Goal: Find contact information: Find contact information

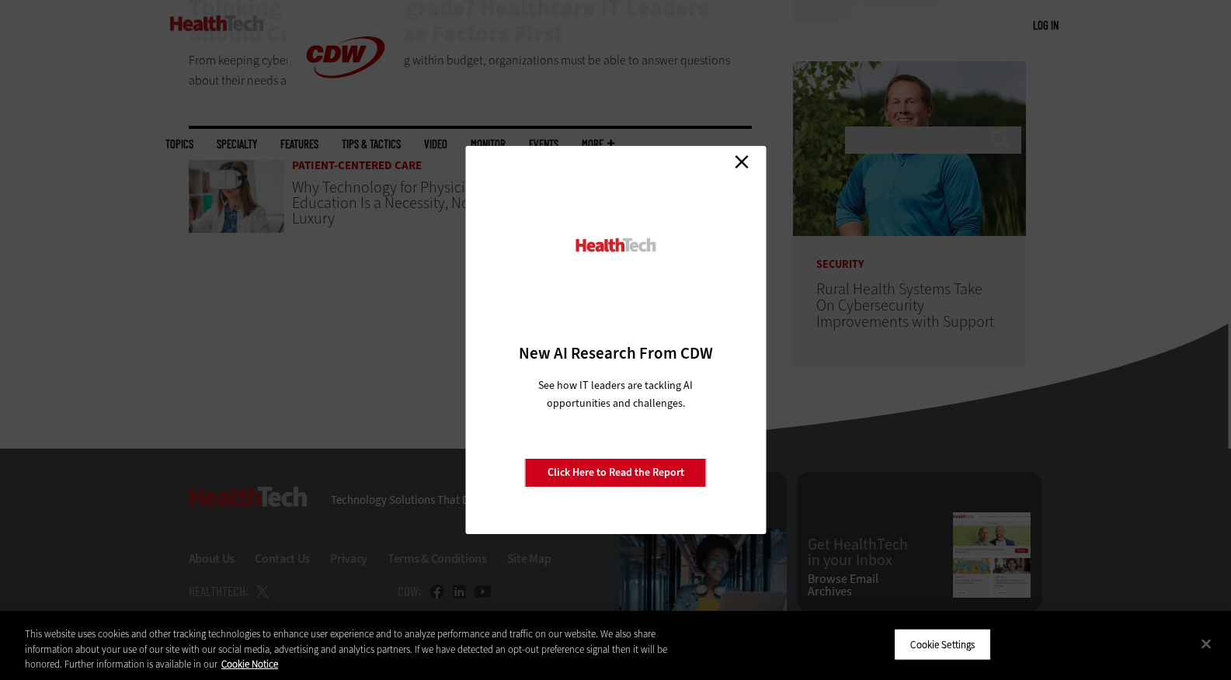
scroll to position [750, 0]
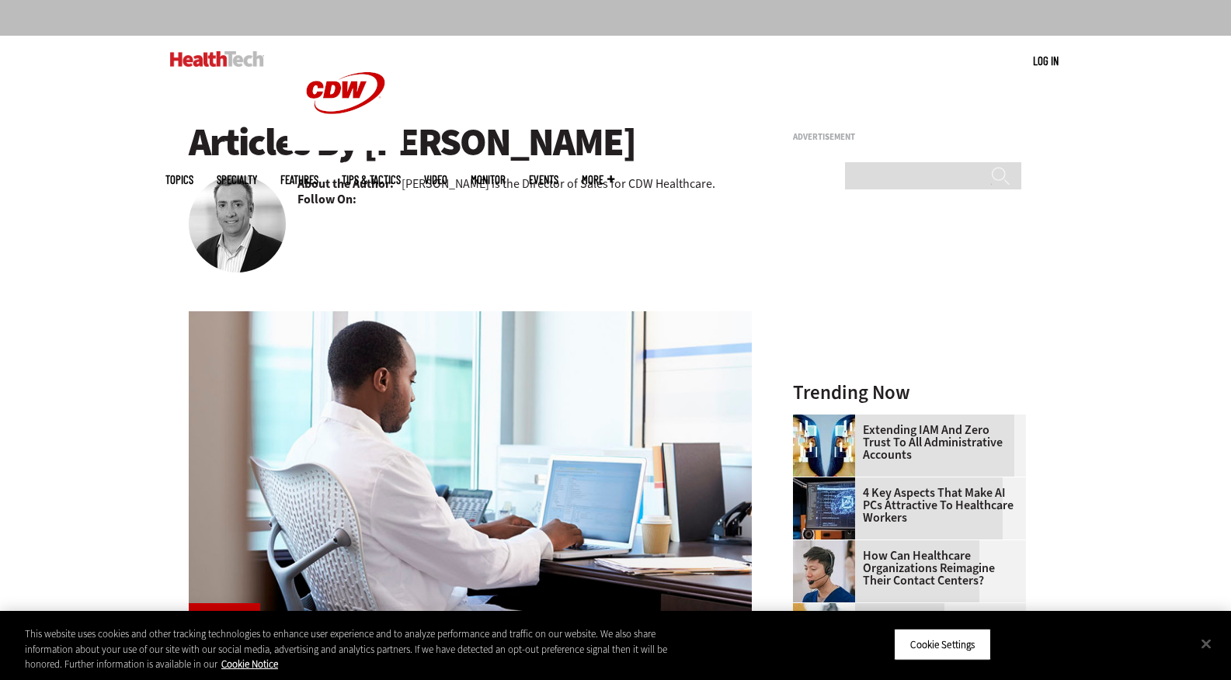
scroll to position [96, 0]
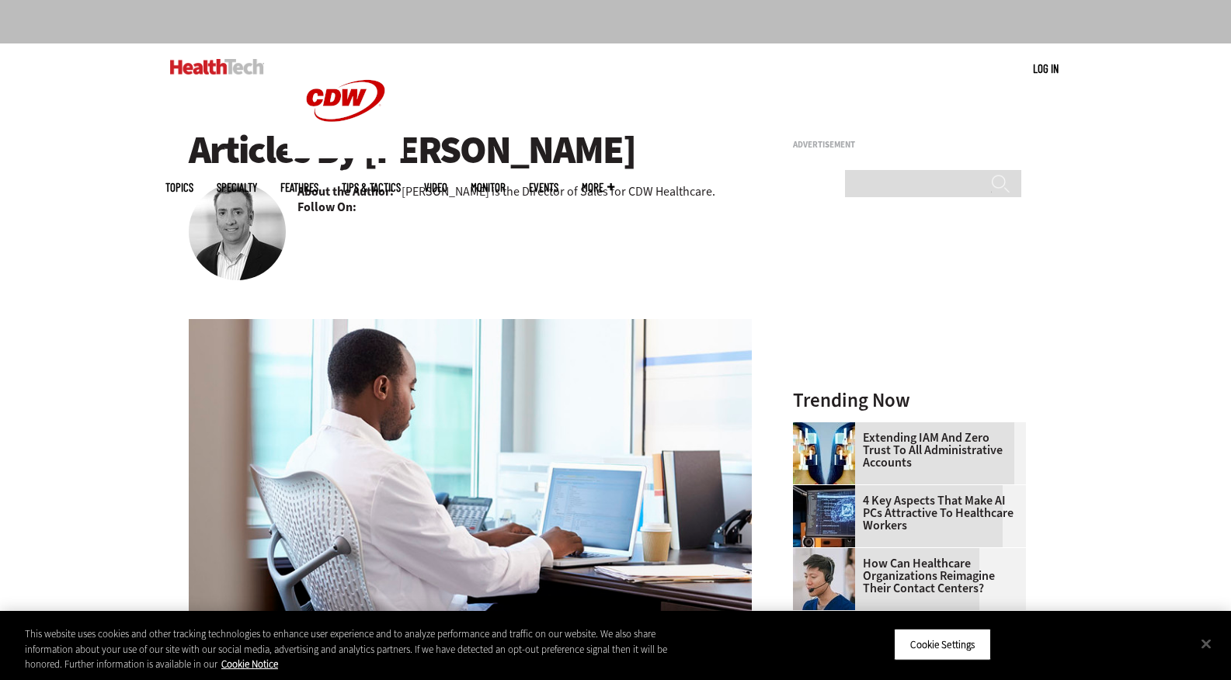
click at [231, 218] on div "Software Thinking of an OS Upgrade? Healthcare IT Leaders Should Consider These…" at bounding box center [471, 485] width 564 height 535
drag, startPoint x: 693, startPoint y: 189, endPoint x: 610, endPoint y: 191, distance: 83.2
click at [610, 191] on p "[PERSON_NAME] is the Director of Sales for CDW Healthcare." at bounding box center [559, 191] width 314 height 16
copy p "CDW Healthcare"
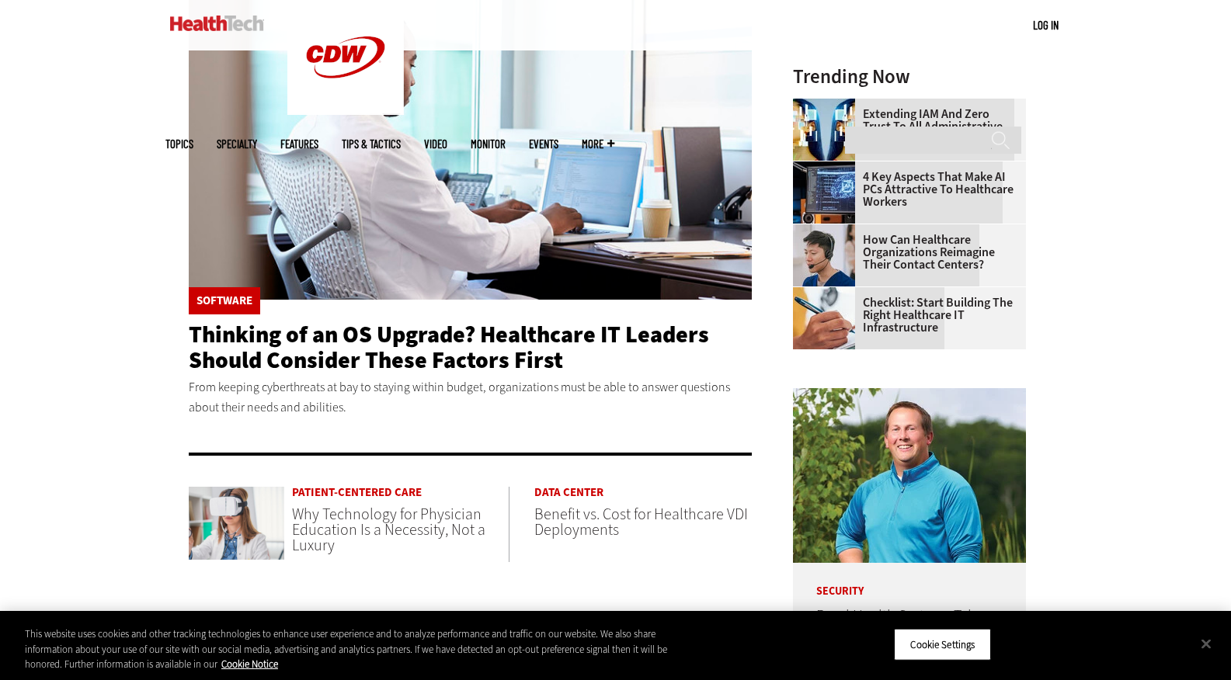
scroll to position [416, 0]
